Goal: Information Seeking & Learning: Understand process/instructions

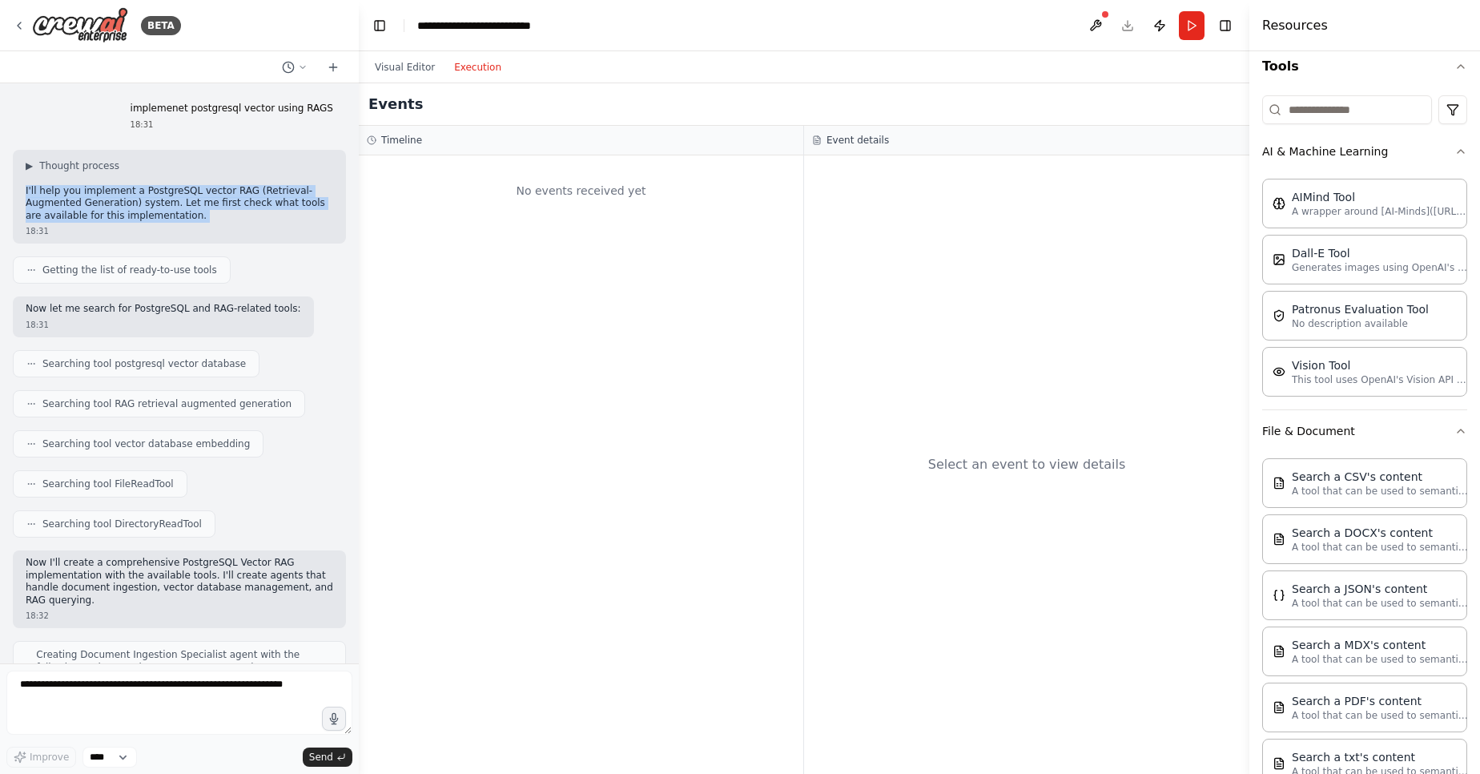
click at [463, 72] on button "Execution" at bounding box center [477, 67] width 66 height 19
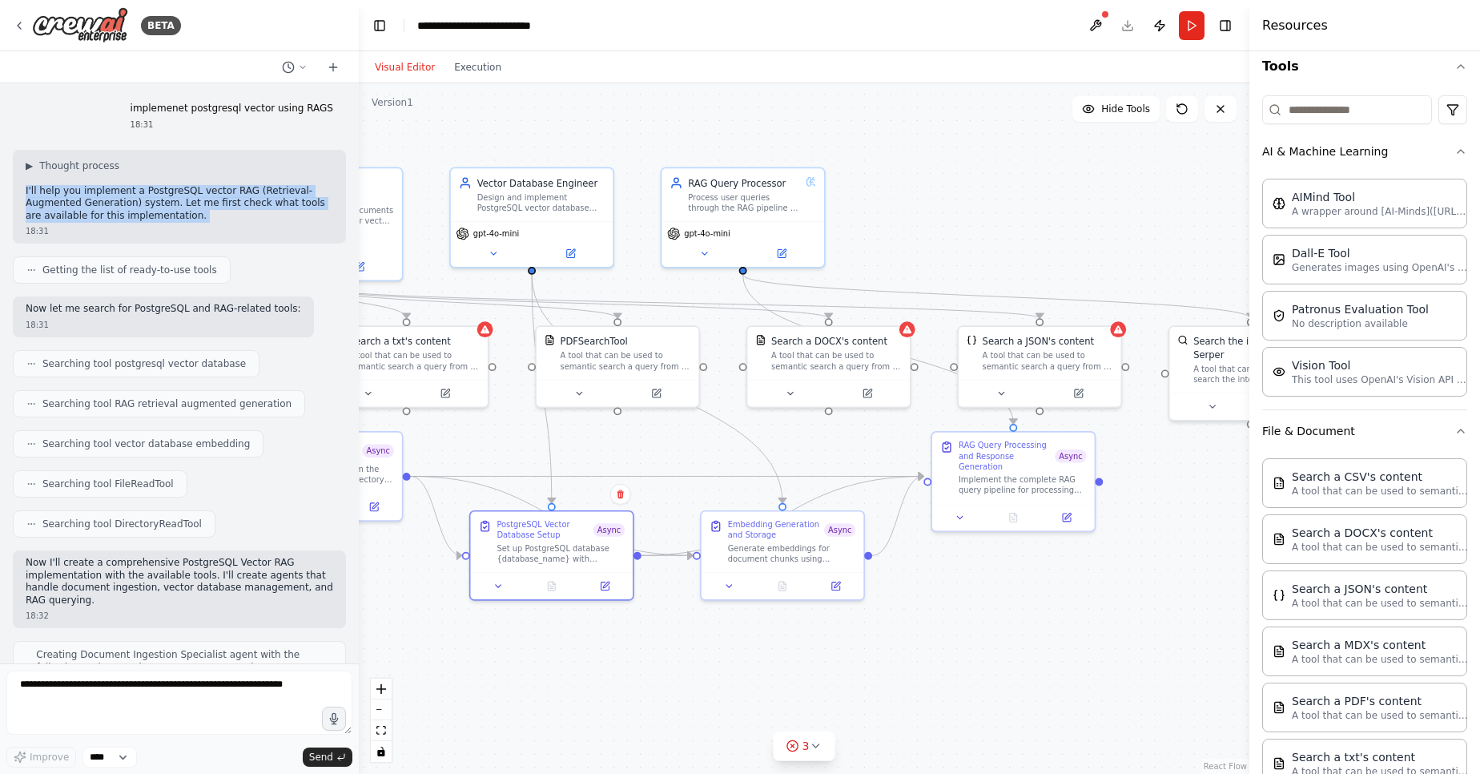
click at [429, 75] on button "Visual Editor" at bounding box center [404, 67] width 79 height 19
click at [485, 70] on button "Execution" at bounding box center [477, 67] width 66 height 19
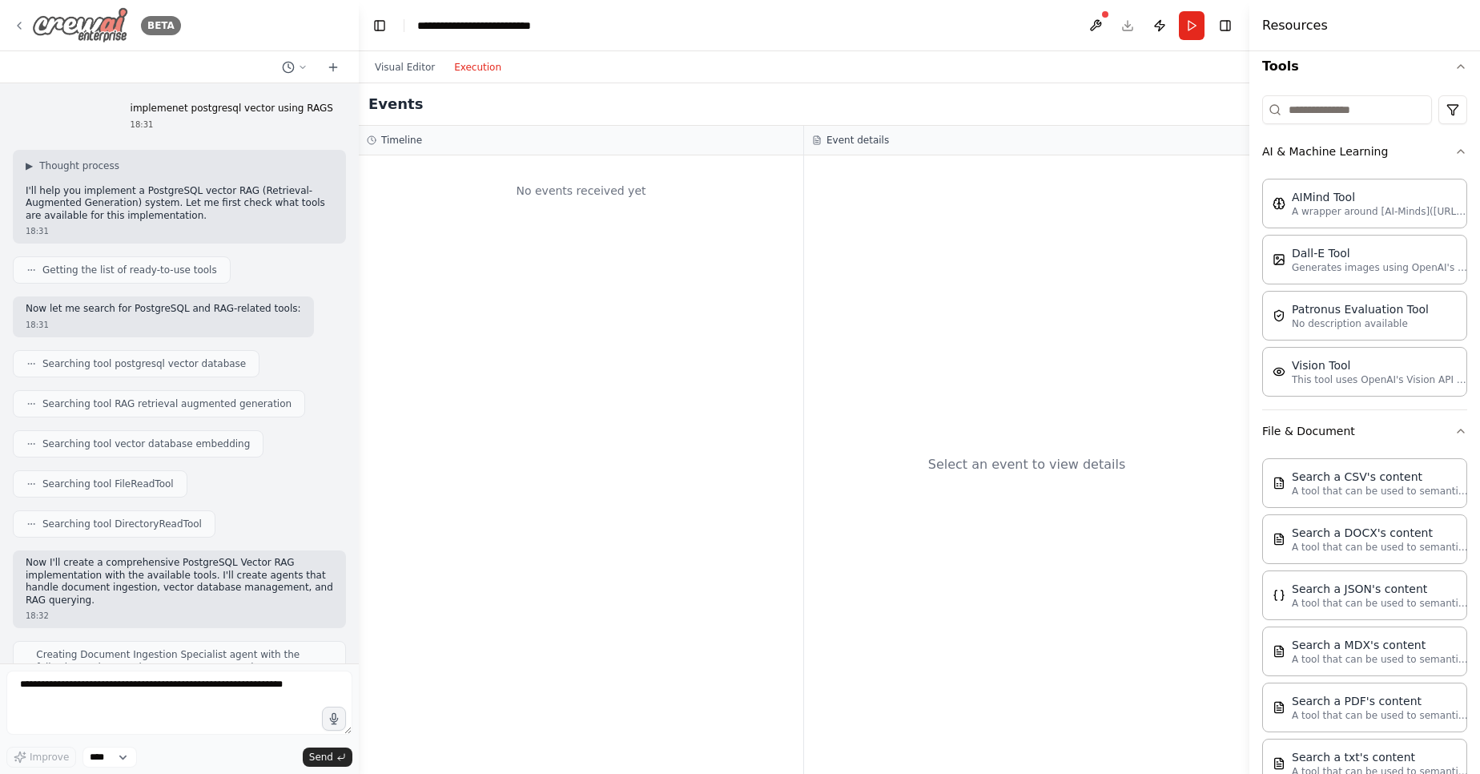
click at [21, 26] on icon at bounding box center [19, 25] width 13 height 13
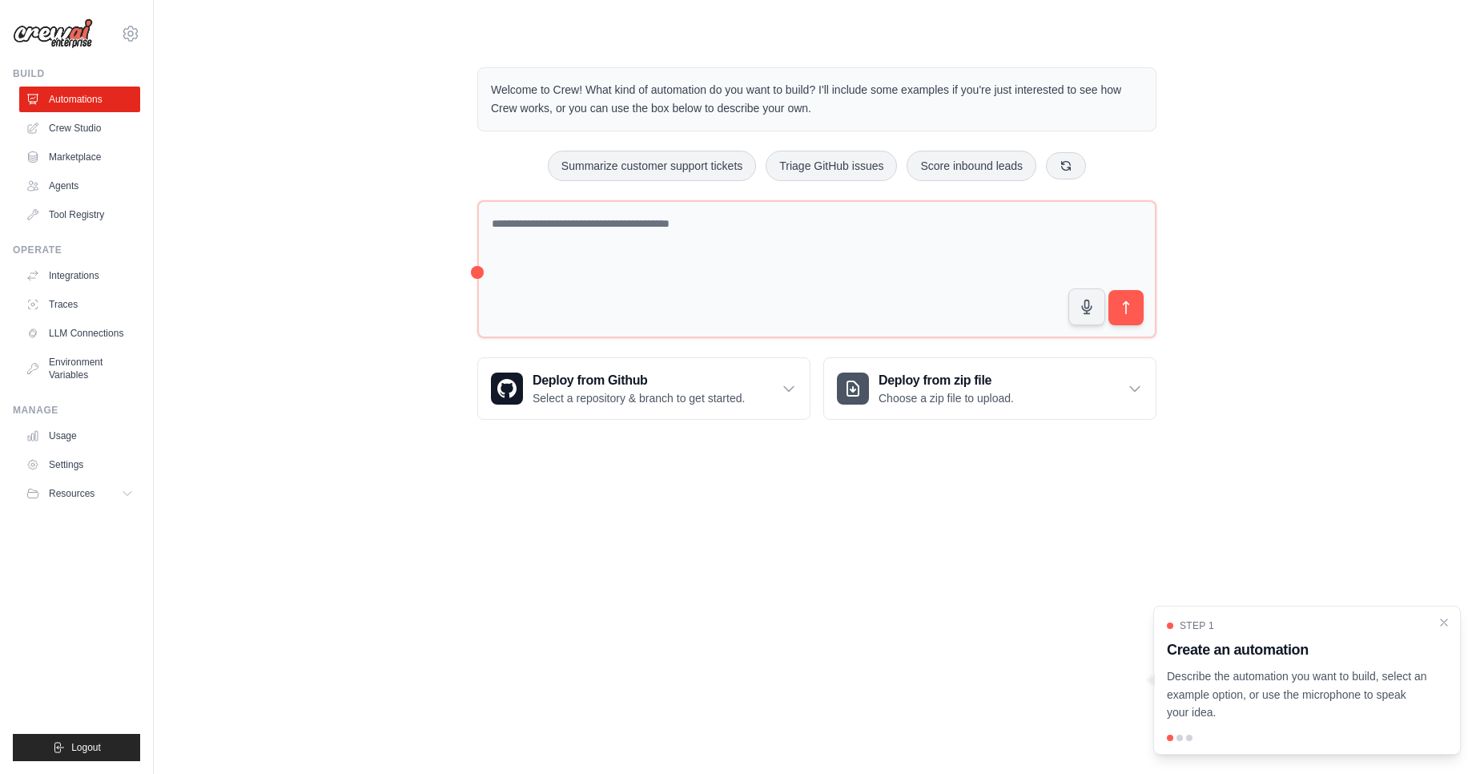
click at [1167, 638] on h3 "Create an automation" at bounding box center [1297, 649] width 261 height 22
drag, startPoint x: 998, startPoint y: 117, endPoint x: 1028, endPoint y: 489, distance: 372.9
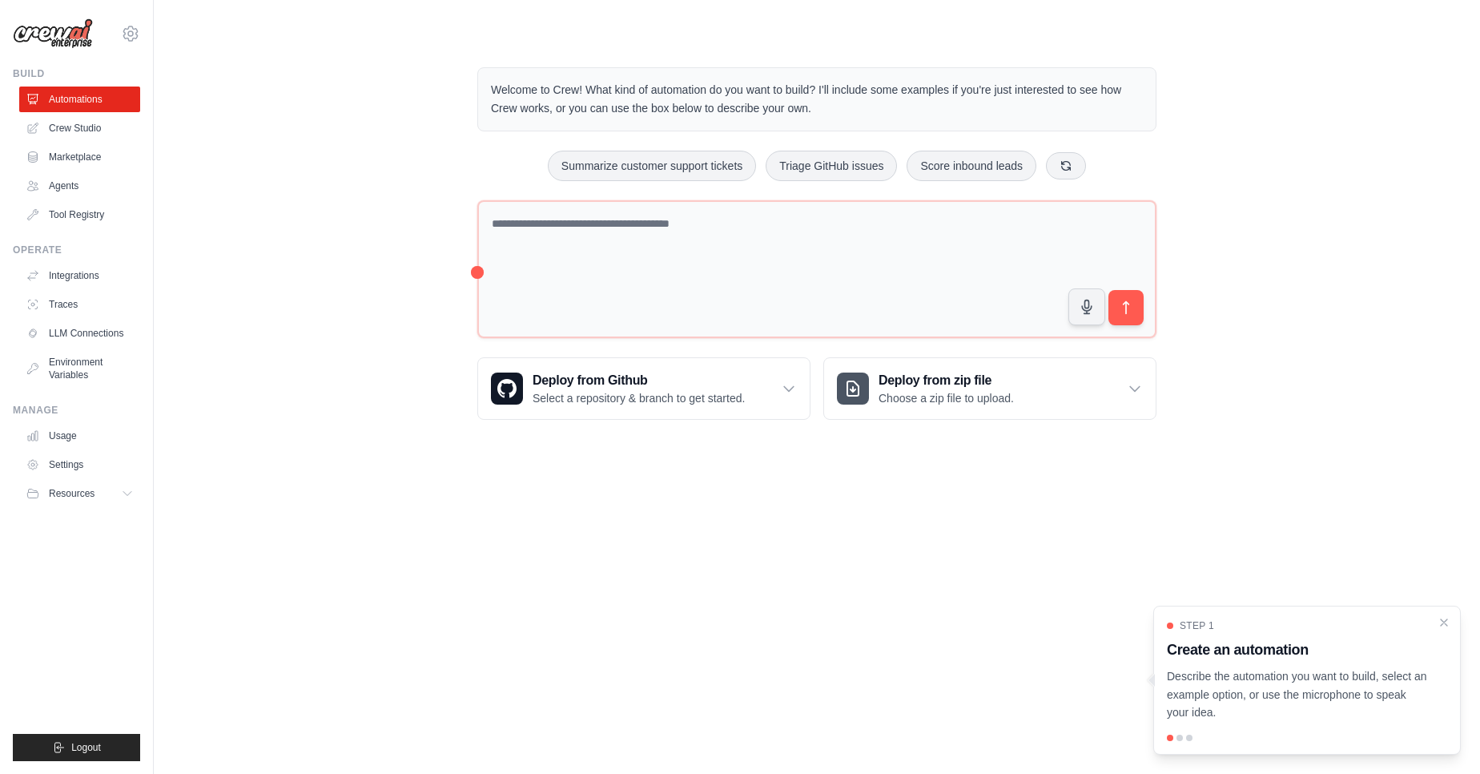
click at [1028, 445] on div "Welcome to Crew! What kind of automation do you want to build? I'll include som…" at bounding box center [817, 244] width 718 height 404
click at [1153, 605] on div "Step 1 Create an automation Describe the automation you want to build, select a…" at bounding box center [1307, 679] width 308 height 149
click at [552, 150] on button "Summarize customer support tickets" at bounding box center [652, 165] width 208 height 30
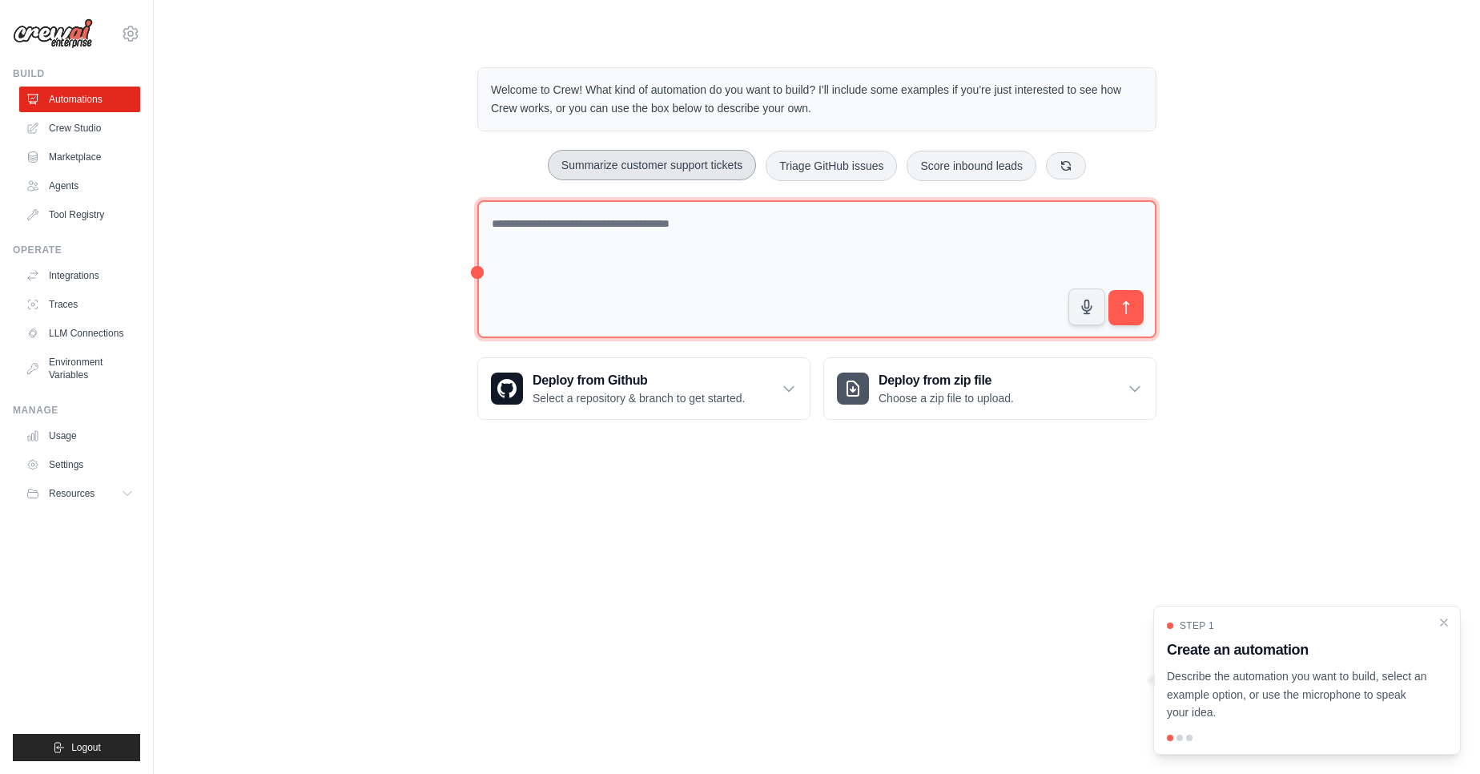
type textarea "**********"
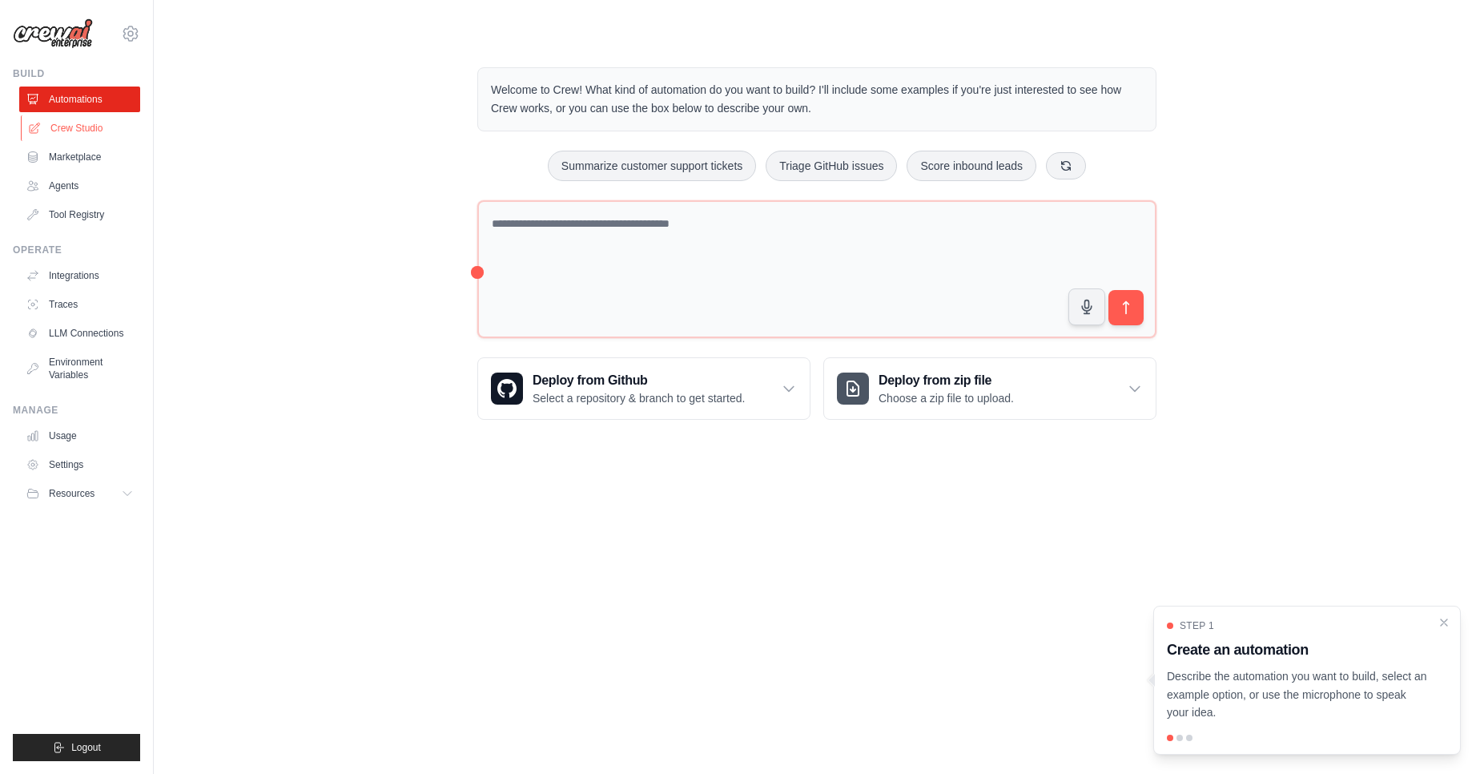
click at [40, 135] on link "Crew Studio" at bounding box center [81, 128] width 121 height 26
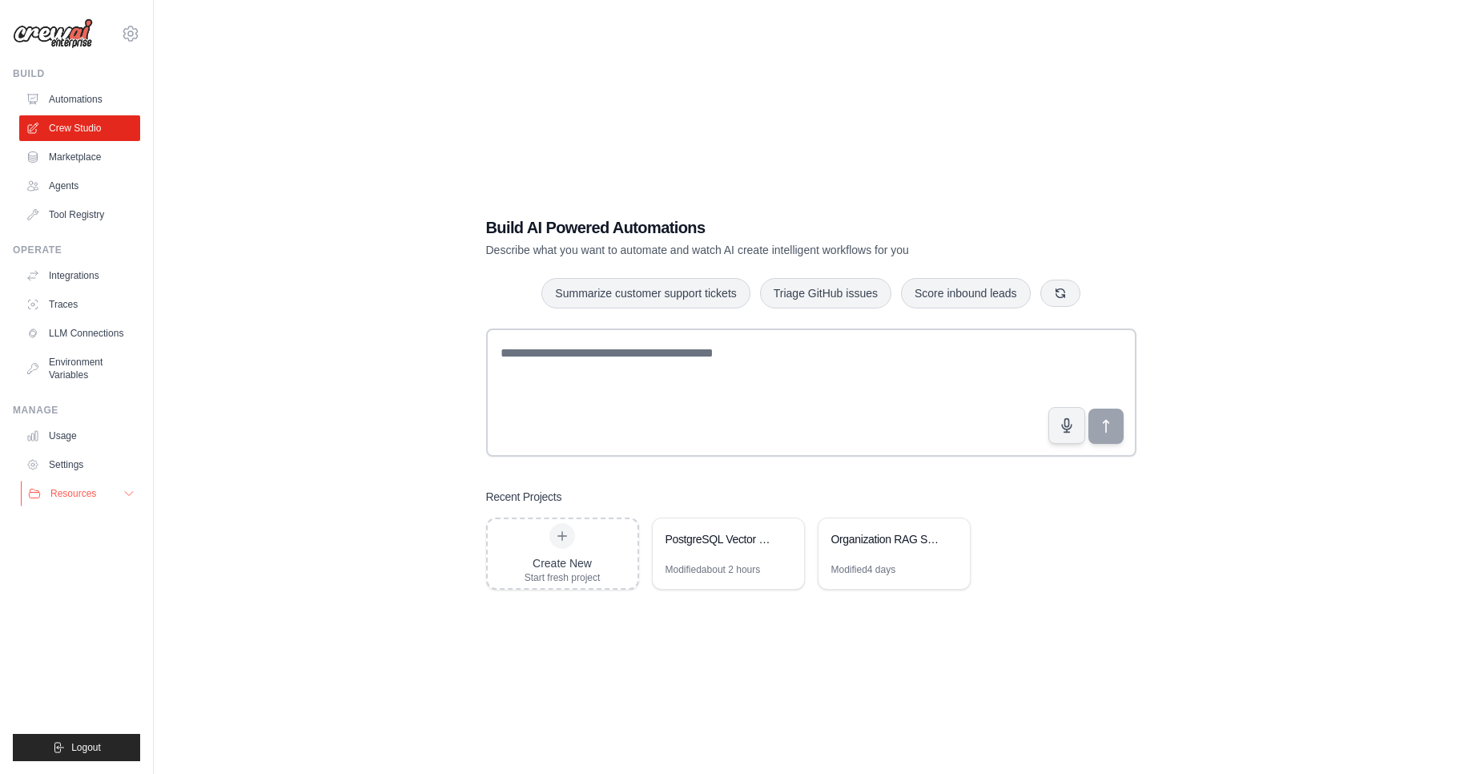
click at [114, 493] on button "Resources" at bounding box center [81, 494] width 121 height 26
click at [107, 525] on span "Documentation" at bounding box center [89, 520] width 65 height 13
